Goal: Use online tool/utility: Use online tool/utility

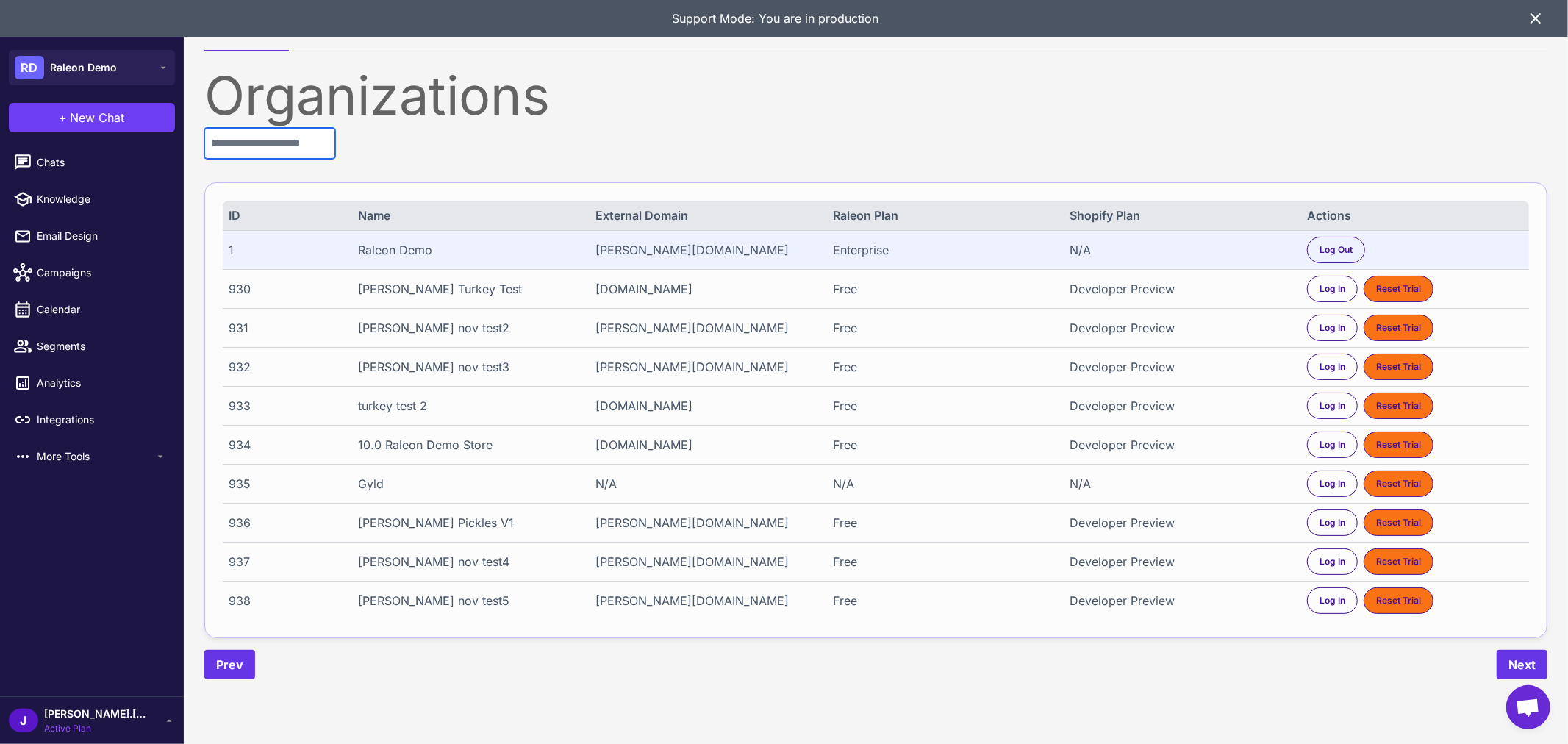
click at [307, 143] on input "text" at bounding box center [270, 143] width 131 height 31
paste input "****"
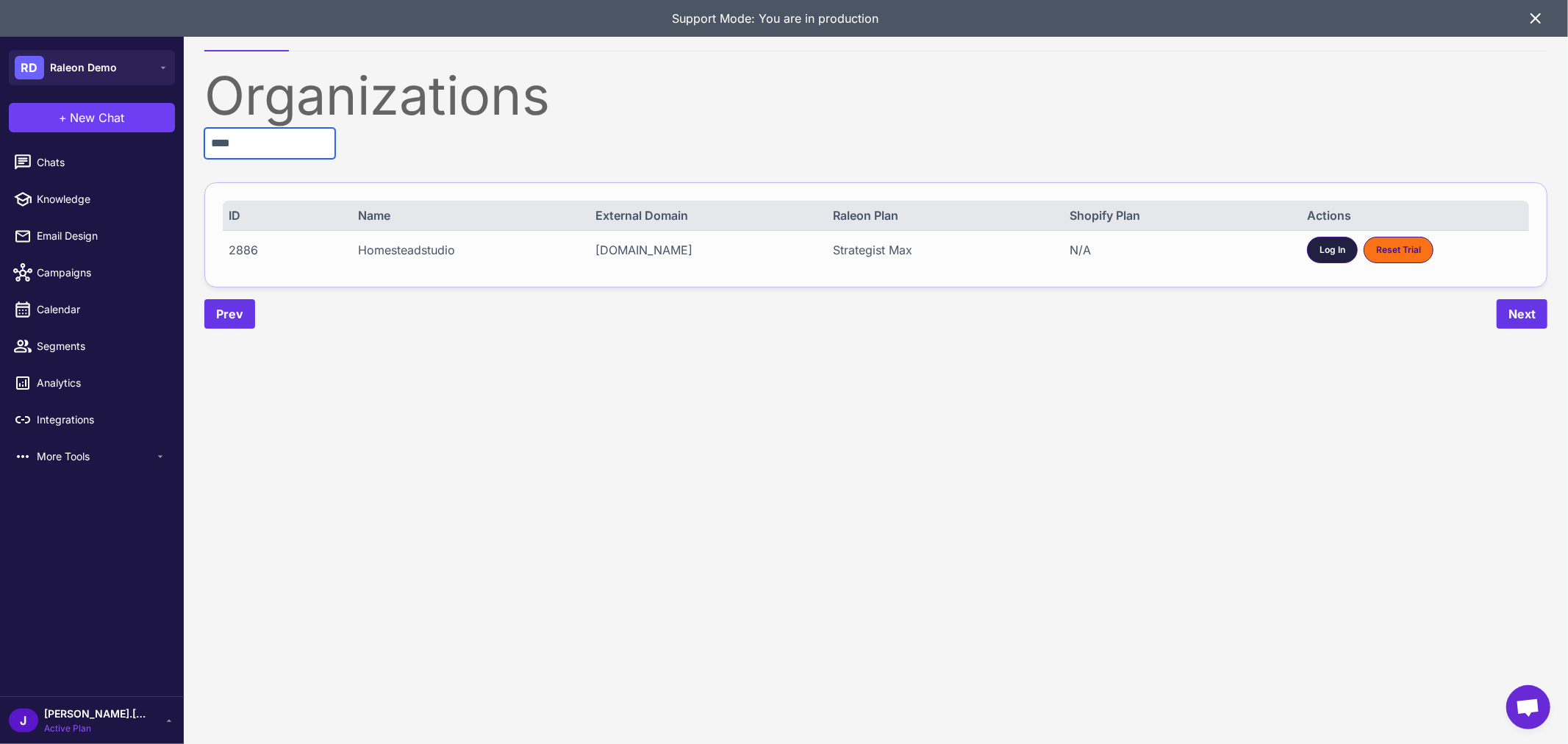
type input "****"
click at [1327, 251] on span "Log In" at bounding box center [1332, 249] width 26 height 13
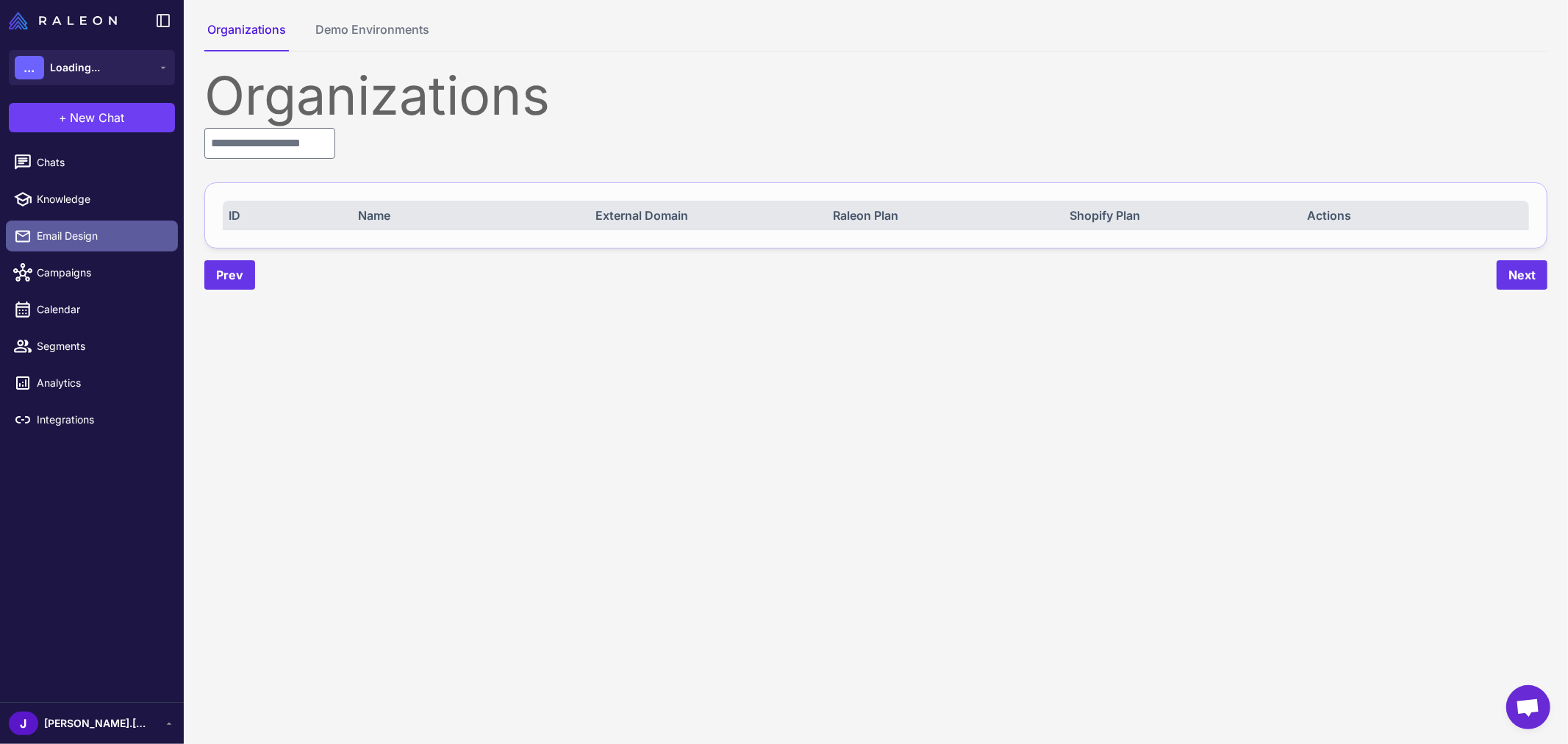
click at [72, 232] on span "Email Design" at bounding box center [101, 236] width 130 height 17
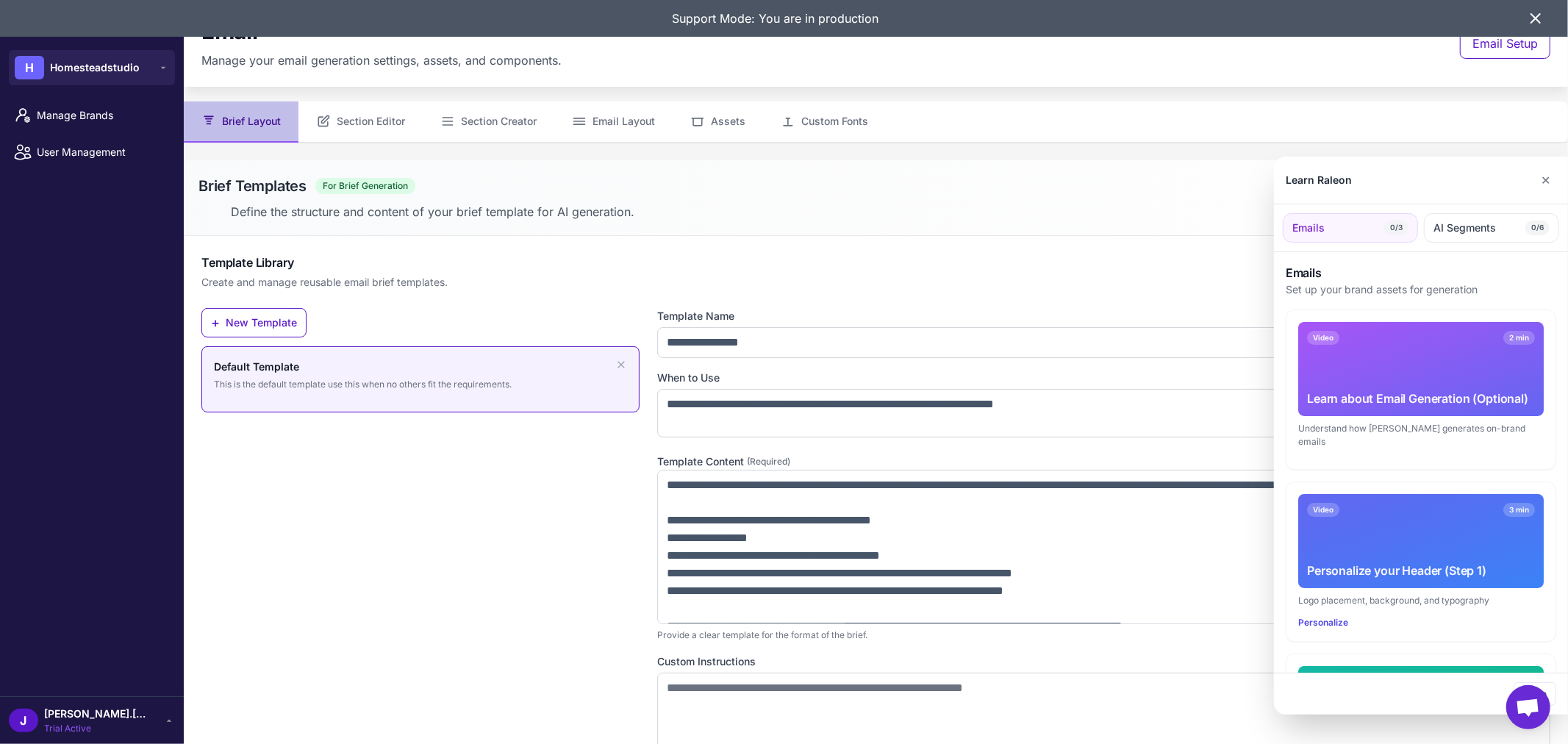
click at [356, 122] on div at bounding box center [784, 372] width 1568 height 744
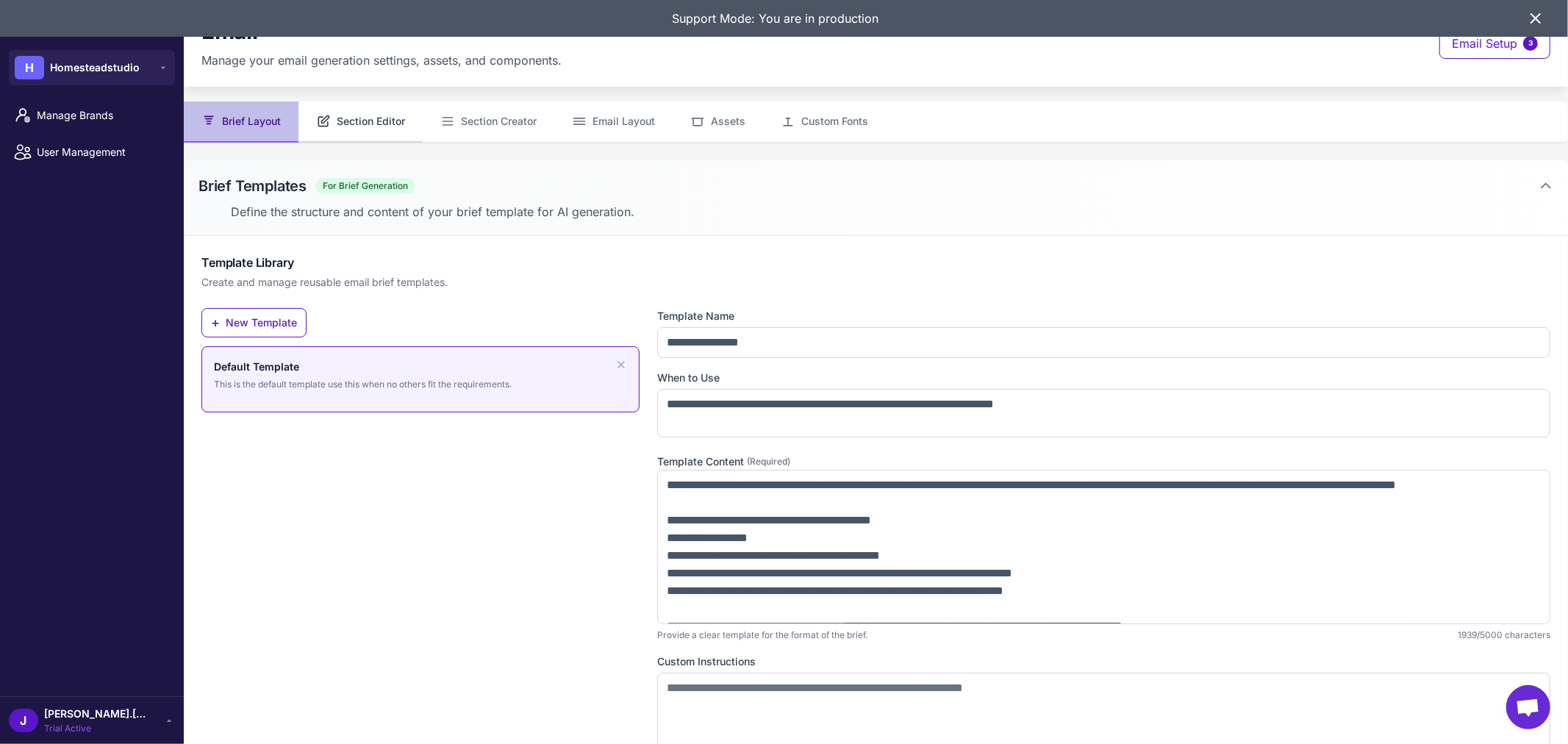
click at [385, 122] on button "Section Editor" at bounding box center [361, 122] width 124 height 41
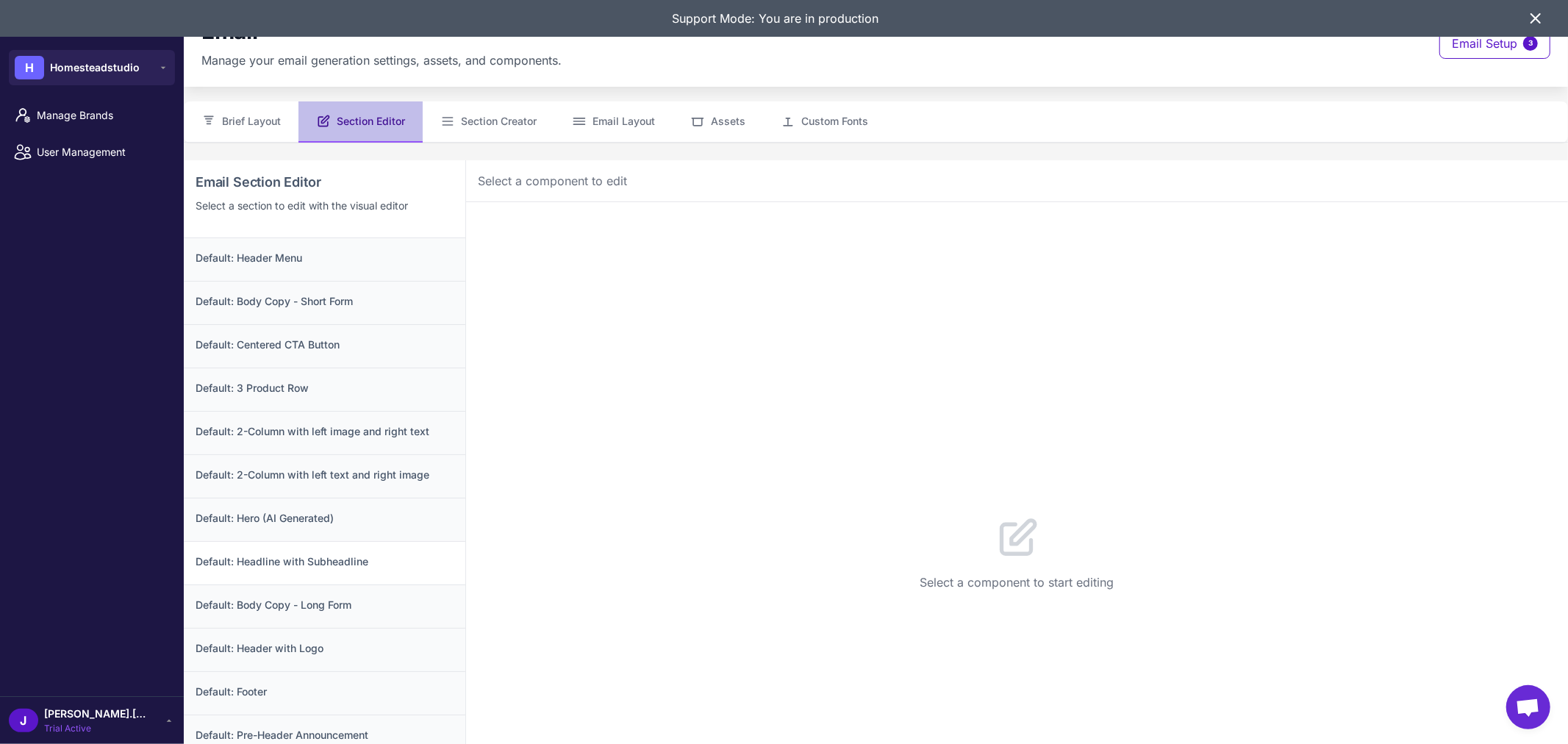
scroll to position [24, 0]
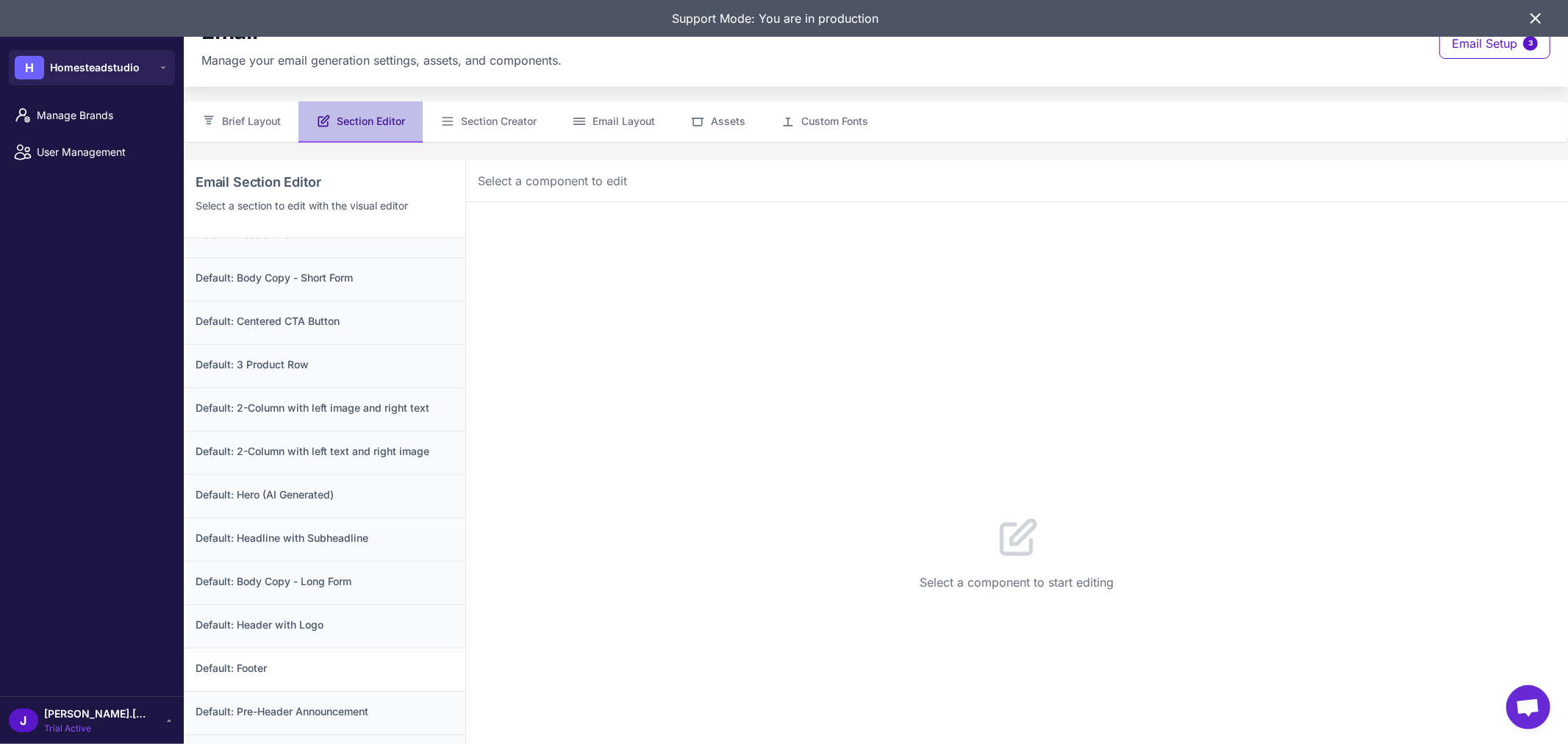
click at [275, 672] on h3 "Default: Footer" at bounding box center [325, 668] width 258 height 17
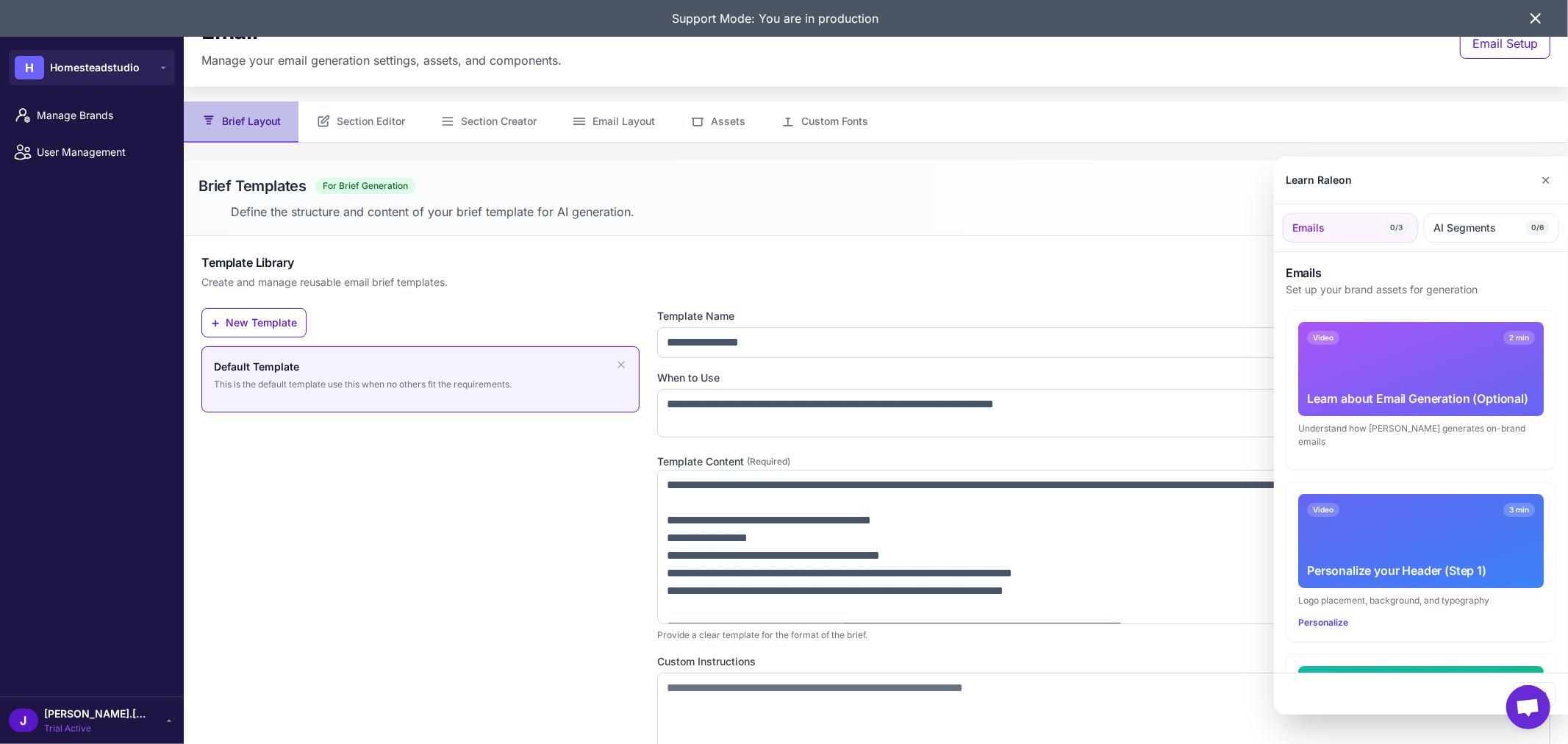
click at [367, 119] on div at bounding box center [784, 372] width 1568 height 744
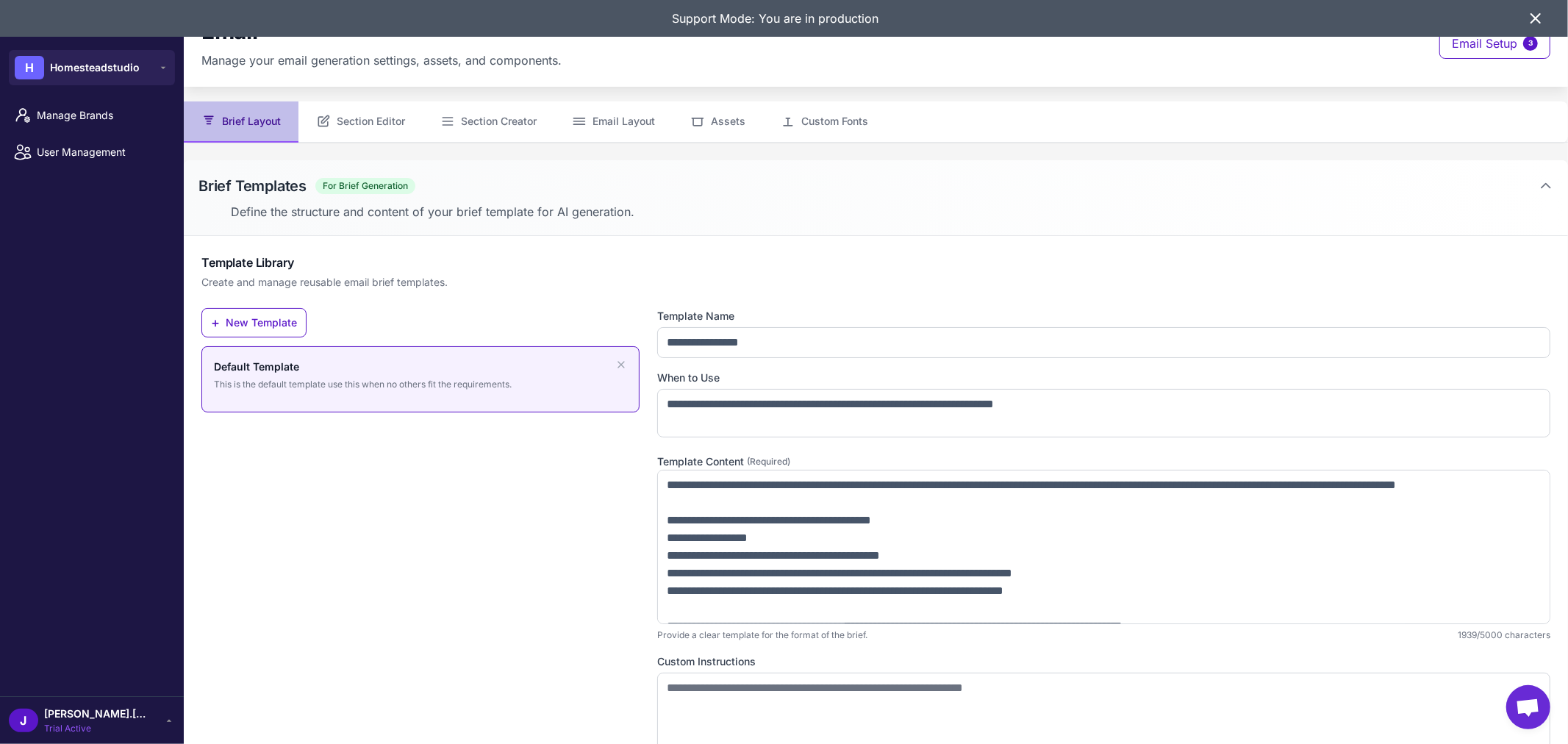
click at [367, 119] on button "Section Editor" at bounding box center [361, 122] width 124 height 41
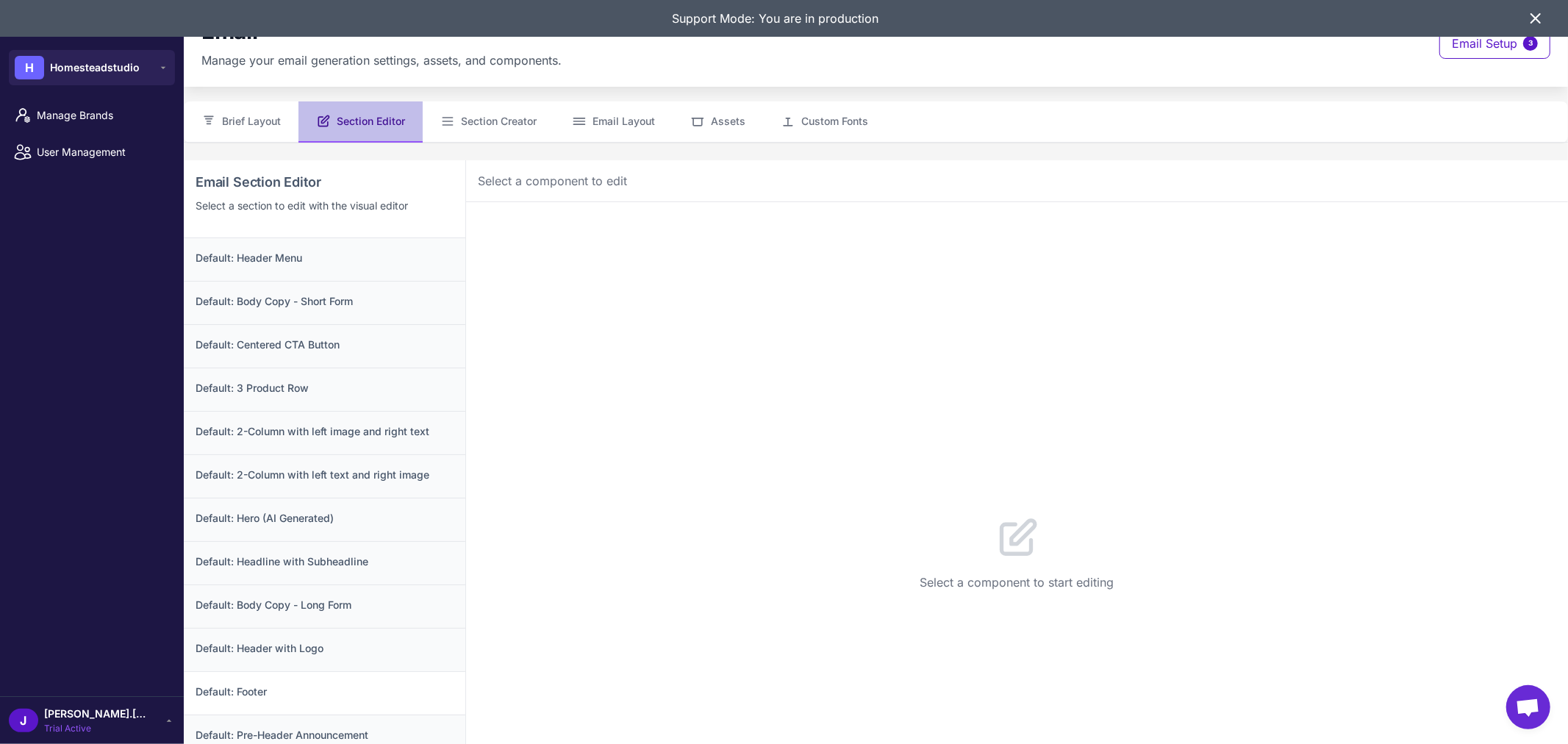
click at [255, 694] on h3 "Default: Footer" at bounding box center [325, 691] width 258 height 17
